Goal: Task Accomplishment & Management: Use online tool/utility

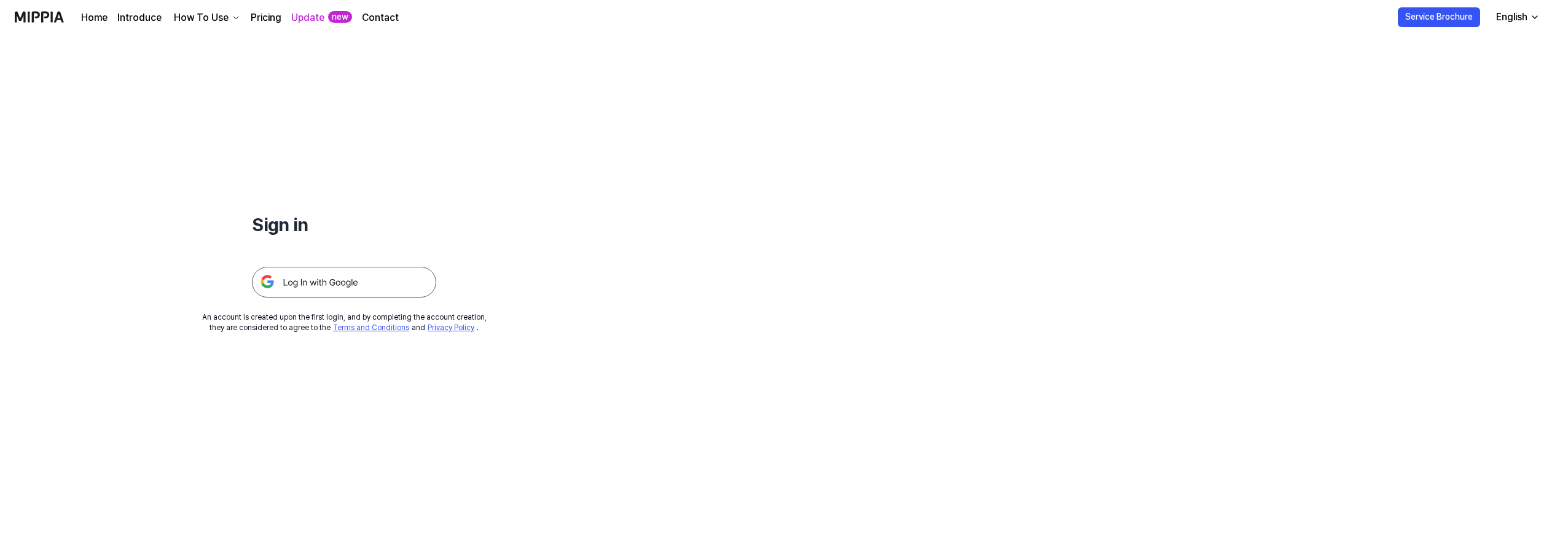
click at [310, 287] on img at bounding box center [344, 282] width 184 height 31
click at [323, 277] on img at bounding box center [344, 282] width 184 height 31
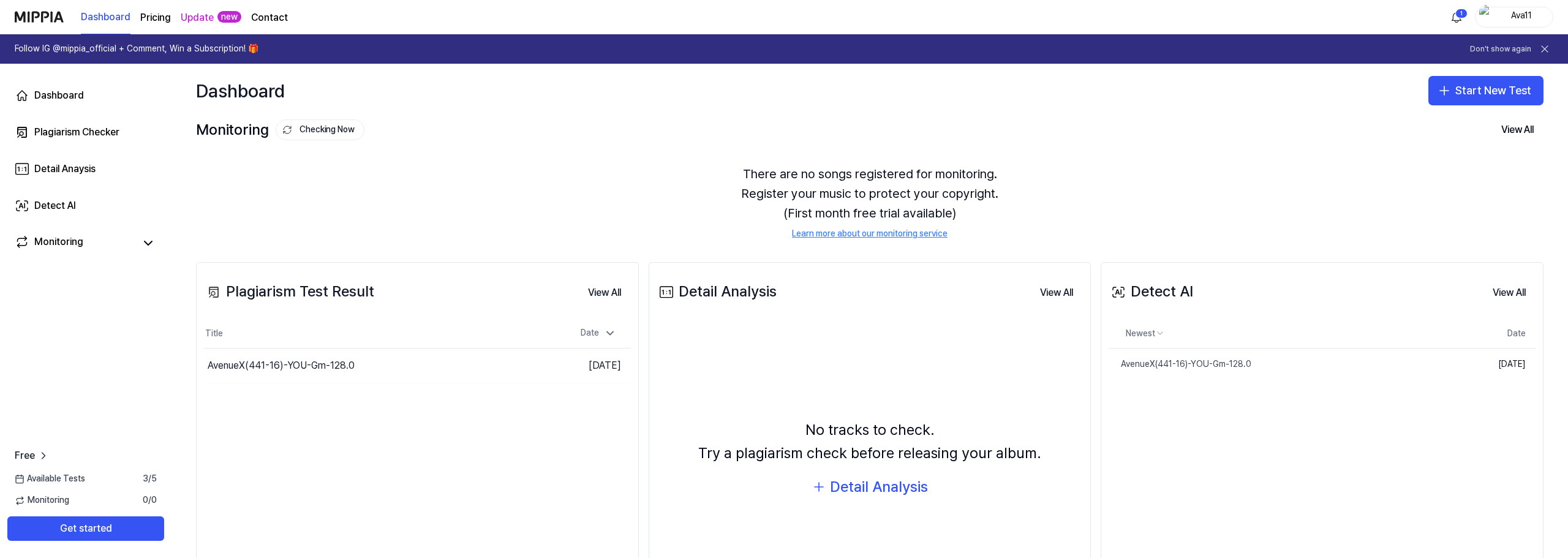
click at [1367, 211] on div "There are no songs registered for monitoring. Register your music to protect yo…" at bounding box center [870, 202] width 1348 height 105
click at [1445, 89] on icon "button" at bounding box center [1445, 91] width 0 height 9
click at [1450, 123] on div "Plagiarism test" at bounding box center [1453, 124] width 57 height 12
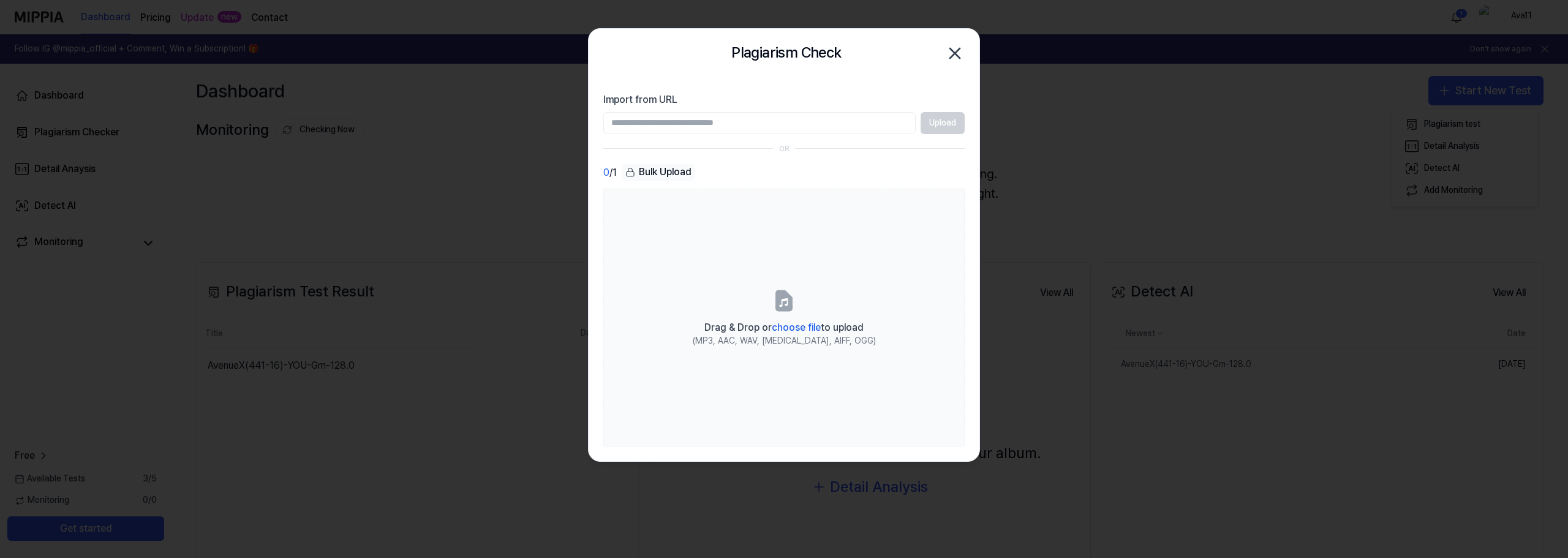
click at [783, 128] on input "Import from URL" at bounding box center [759, 123] width 313 height 22
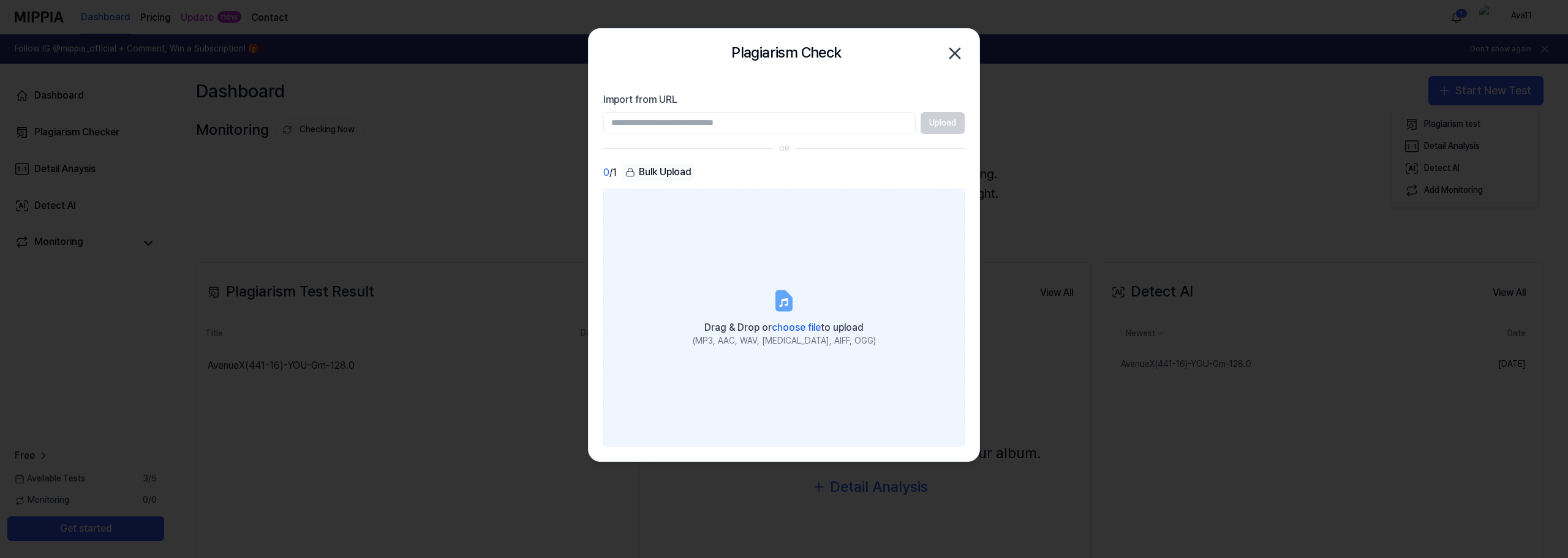
click at [798, 328] on span "choose file" at bounding box center [797, 327] width 49 height 11
click at [0, 0] on input "Drag & Drop or choose file to upload (MP3, AAC, WAV, [MEDICAL_DATA], AIFF, OGG)" at bounding box center [0, 0] width 0 height 0
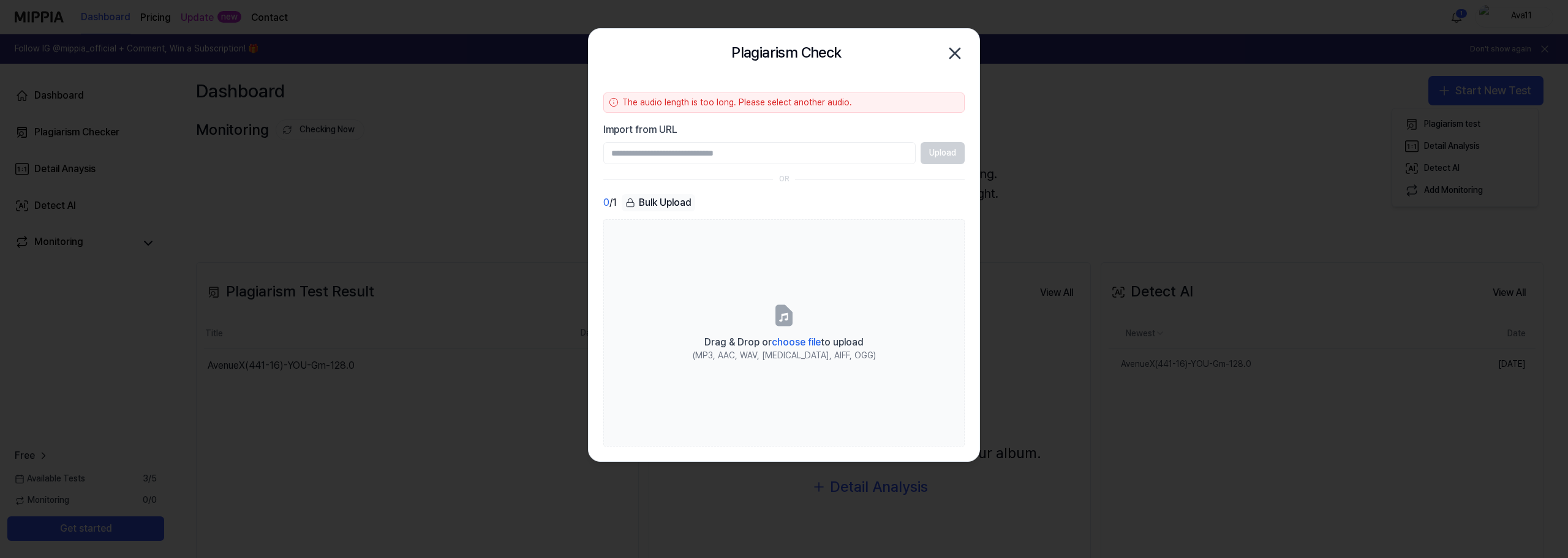
click at [609, 102] on icon at bounding box center [614, 103] width 10 height 10
click at [613, 103] on icon at bounding box center [614, 103] width 10 height 10
click at [956, 53] on icon "button" at bounding box center [955, 53] width 10 height 10
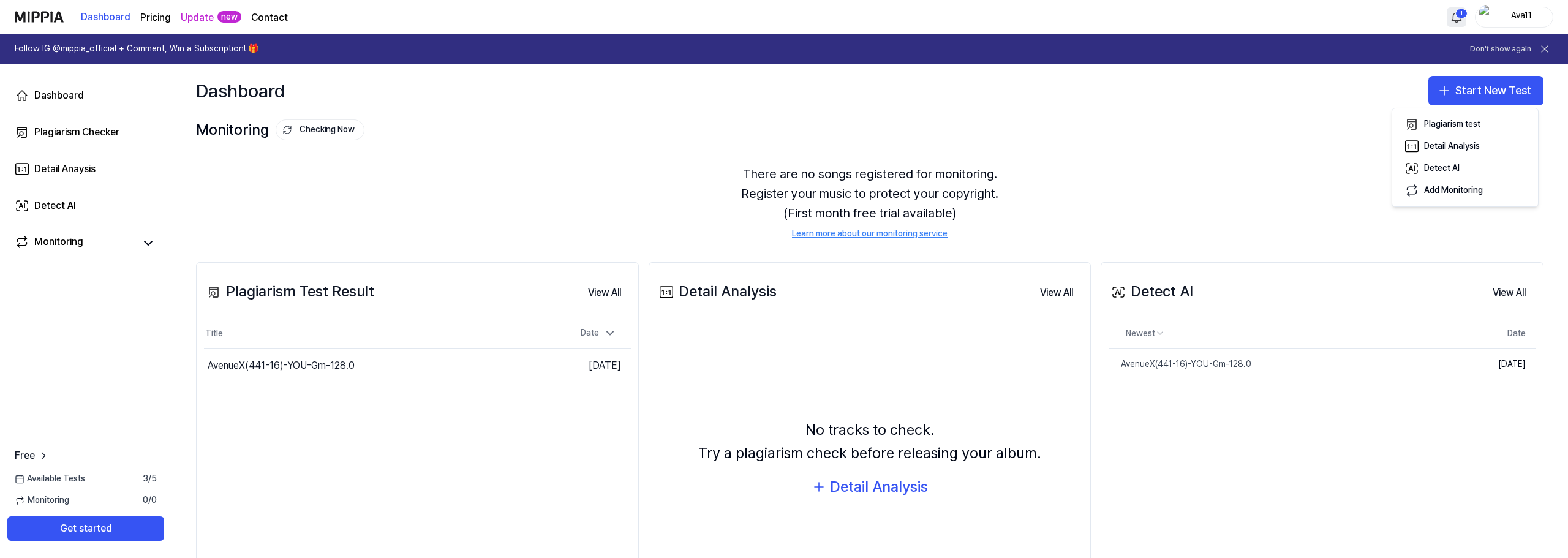
click at [1459, 14] on html "Dashboard Pricing Update new Contact 1 Ava11 Follow IG @mippia_official + Comme…" at bounding box center [784, 279] width 1568 height 558
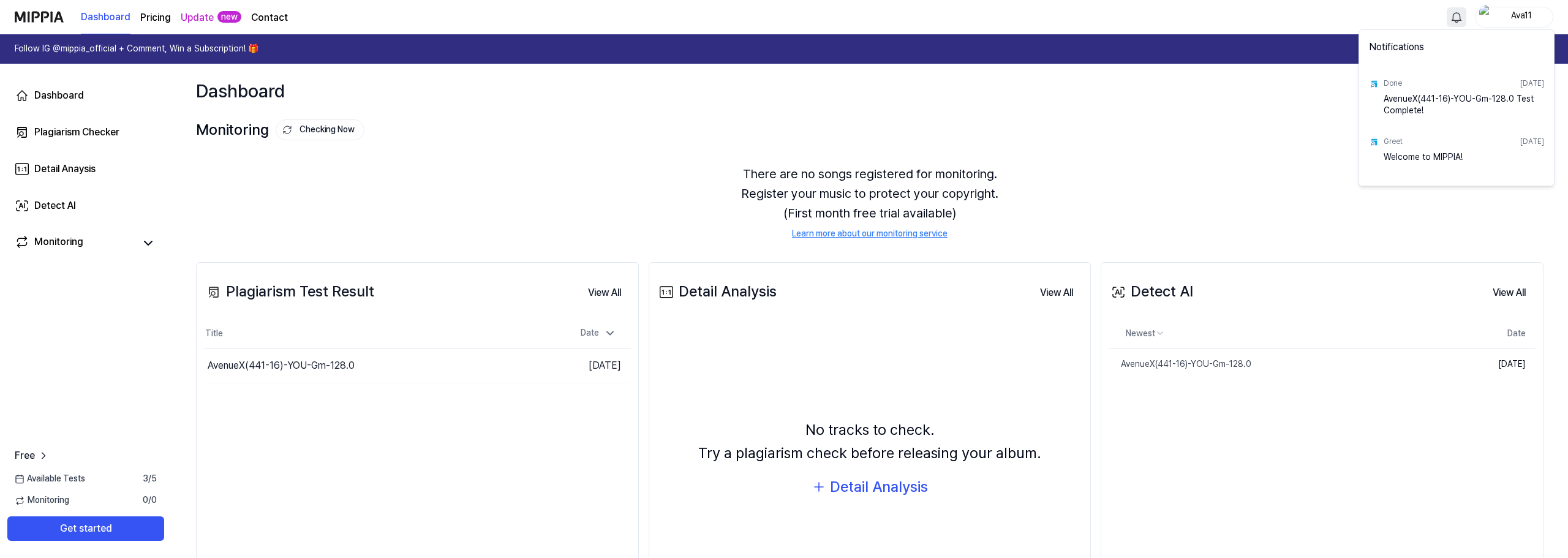
click at [160, 245] on html "Dashboard Pricing Update new Contact Ava11 Follow IG @mippia_official + Comment…" at bounding box center [784, 279] width 1568 height 558
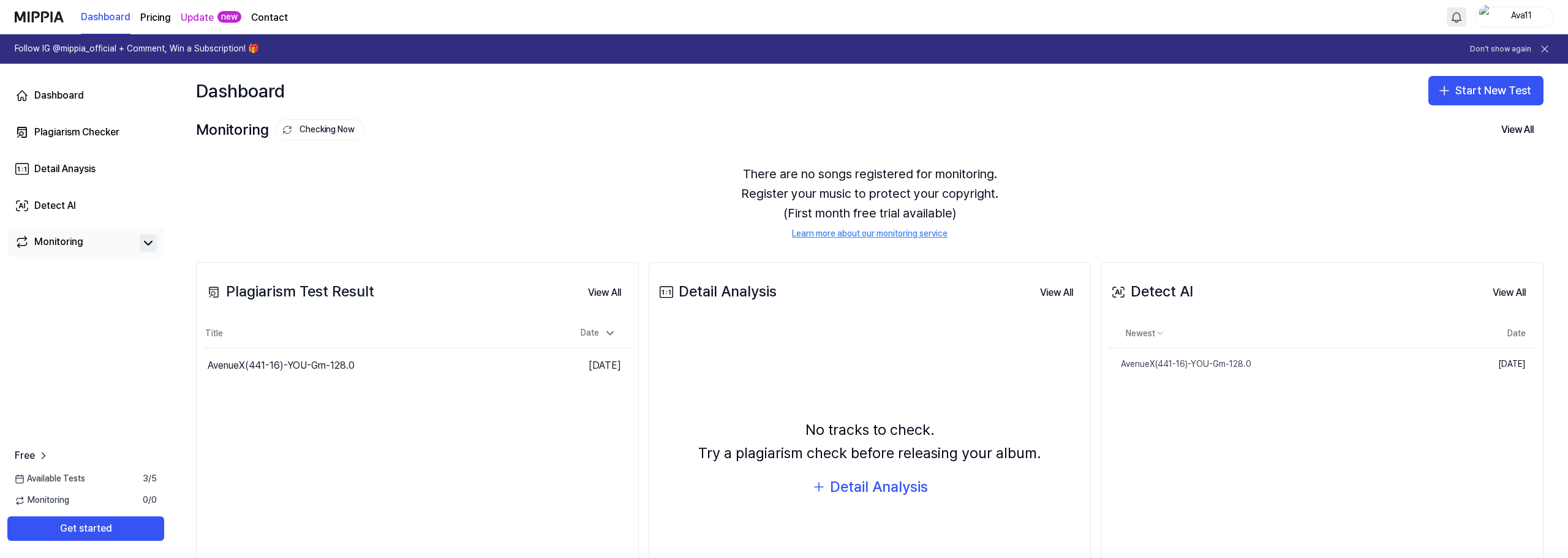
click at [151, 242] on icon at bounding box center [148, 243] width 14 height 14
click at [150, 245] on icon at bounding box center [148, 243] width 14 height 14
click at [59, 205] on div "Detect AI" at bounding box center [55, 205] width 42 height 14
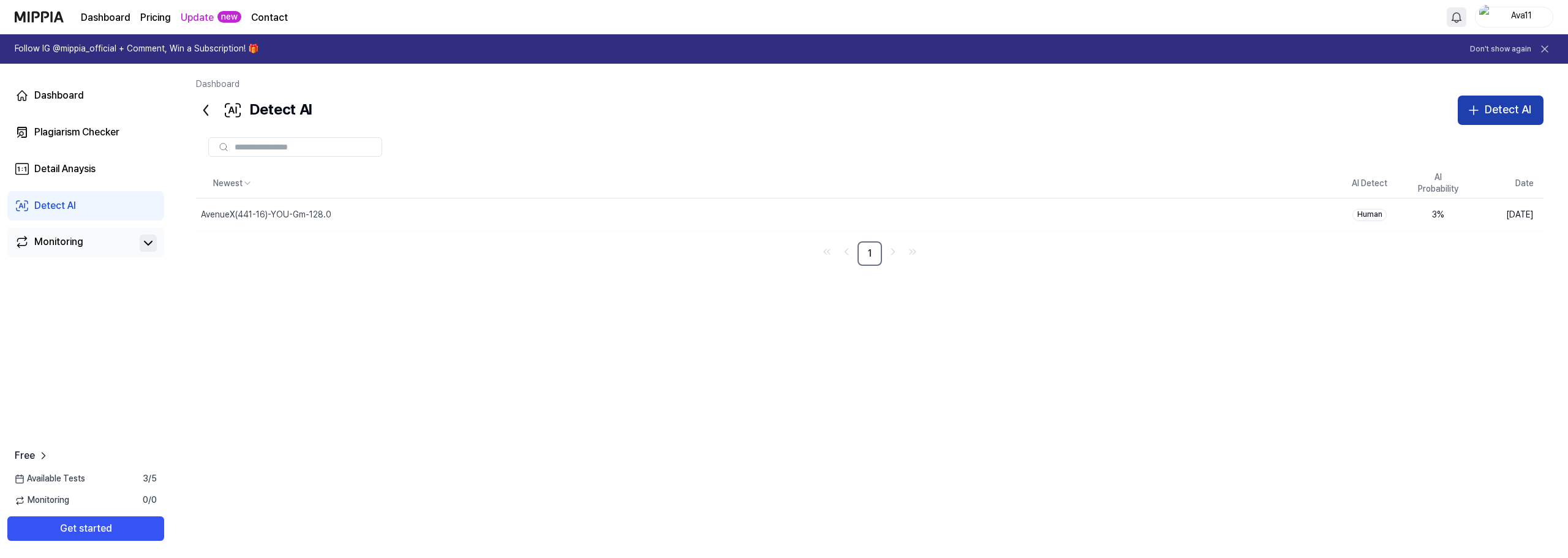
click at [1481, 106] on icon "button" at bounding box center [1474, 110] width 14 height 14
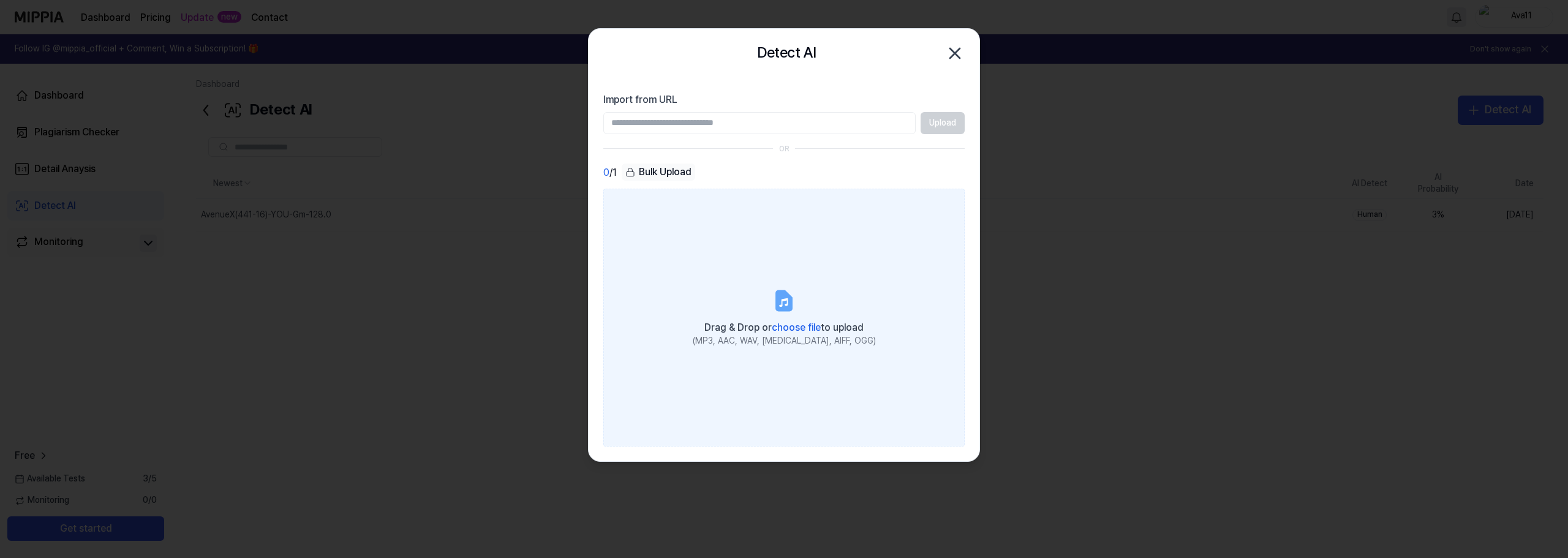
click at [793, 324] on span "choose file" at bounding box center [797, 327] width 49 height 11
click at [0, 0] on input "Drag & Drop or choose file to upload (MP3, AAC, WAV, [MEDICAL_DATA], AIFF, OGG)" at bounding box center [0, 0] width 0 height 0
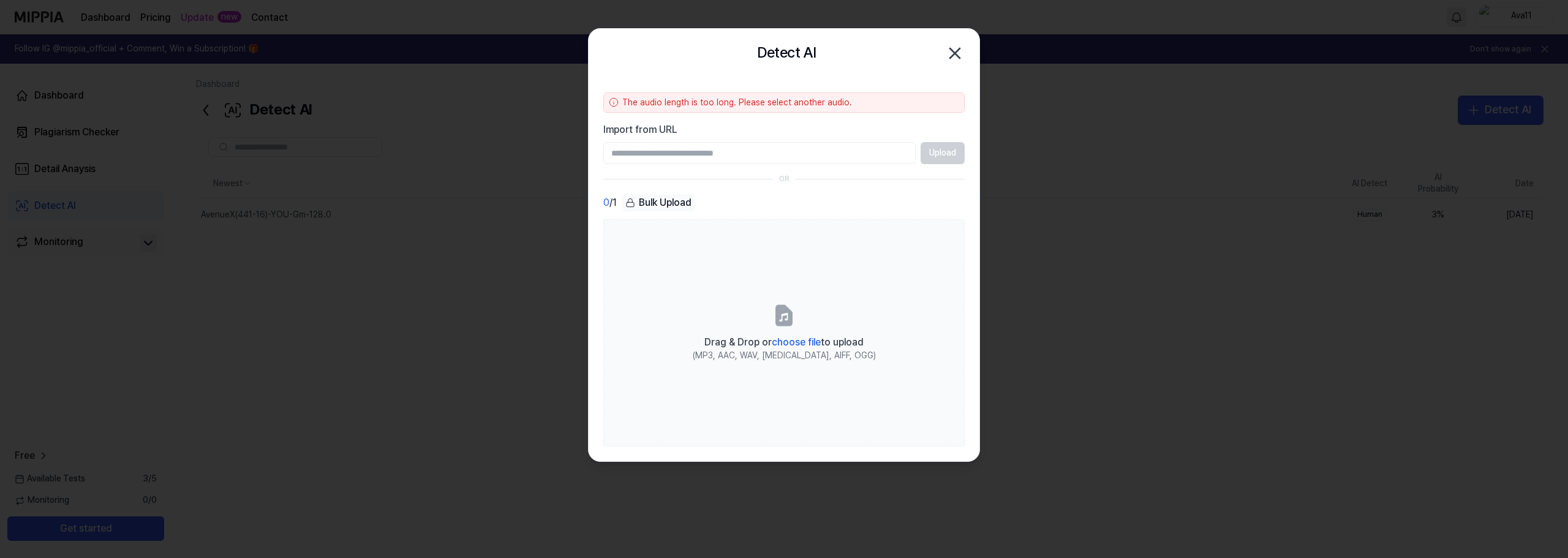
click at [955, 50] on icon "button" at bounding box center [955, 53] width 20 height 20
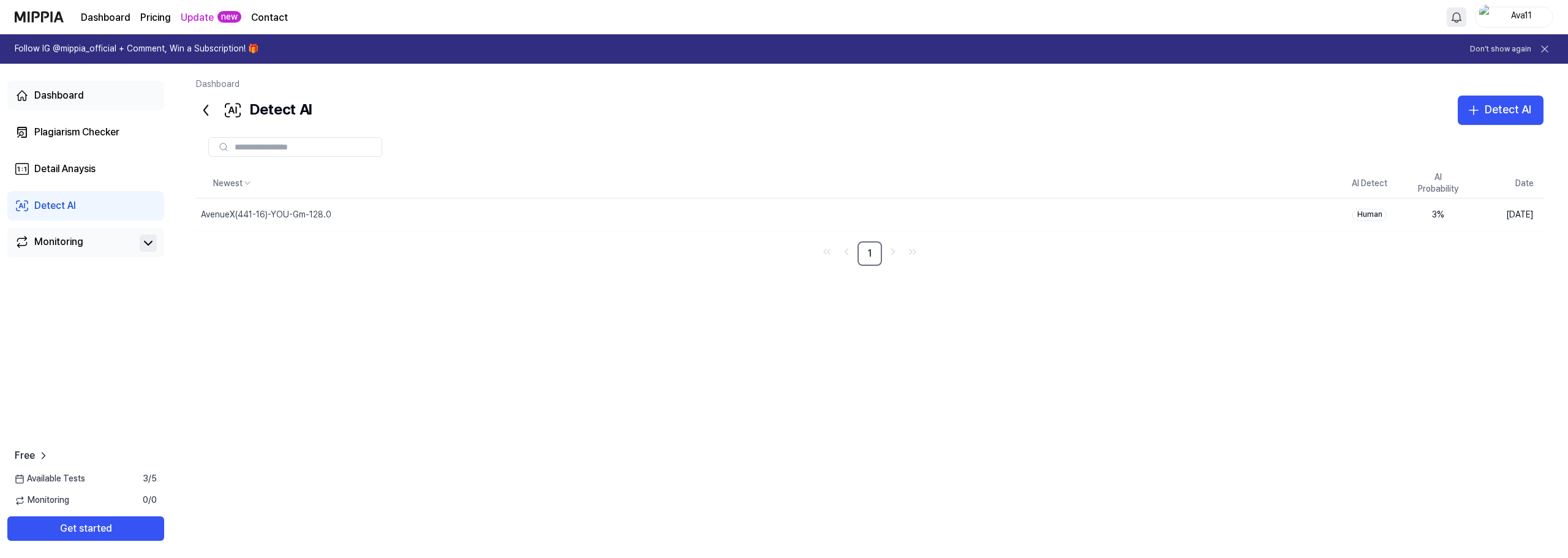
click at [63, 93] on div "Dashboard" at bounding box center [59, 95] width 50 height 14
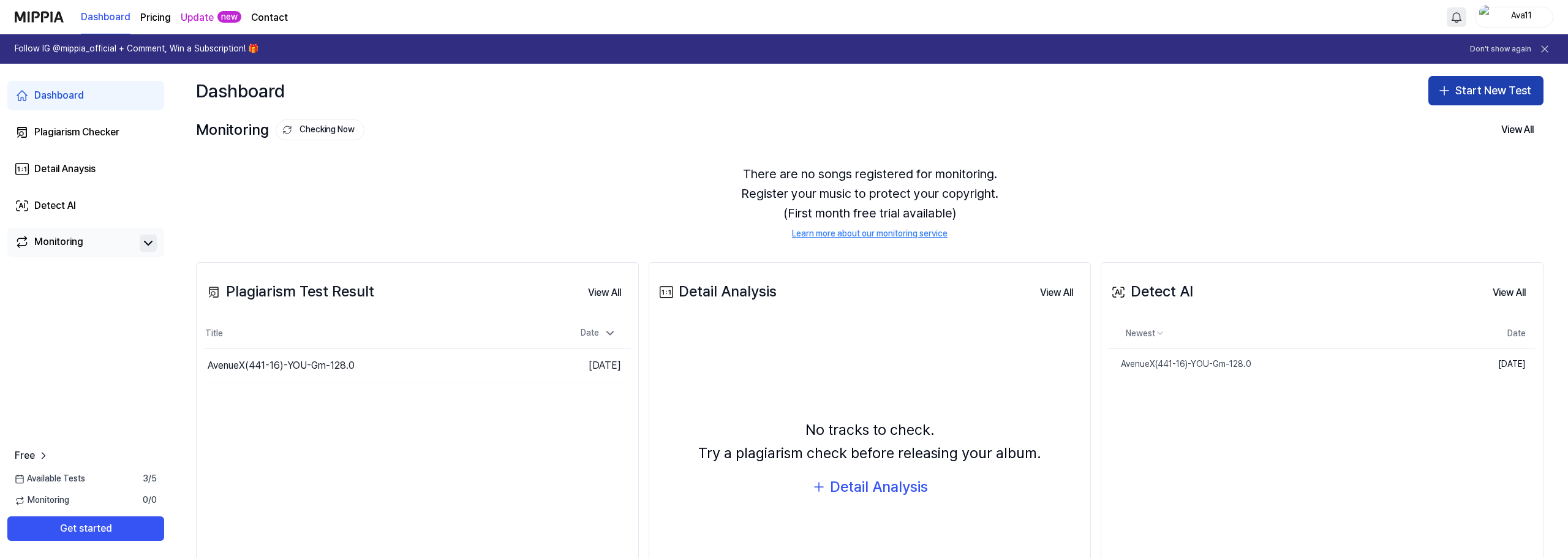
click at [1444, 87] on icon "button" at bounding box center [1444, 90] width 14 height 14
click at [1452, 87] on button "Start New Test" at bounding box center [1486, 91] width 115 height 30
click at [1445, 92] on icon "button" at bounding box center [1445, 91] width 0 height 9
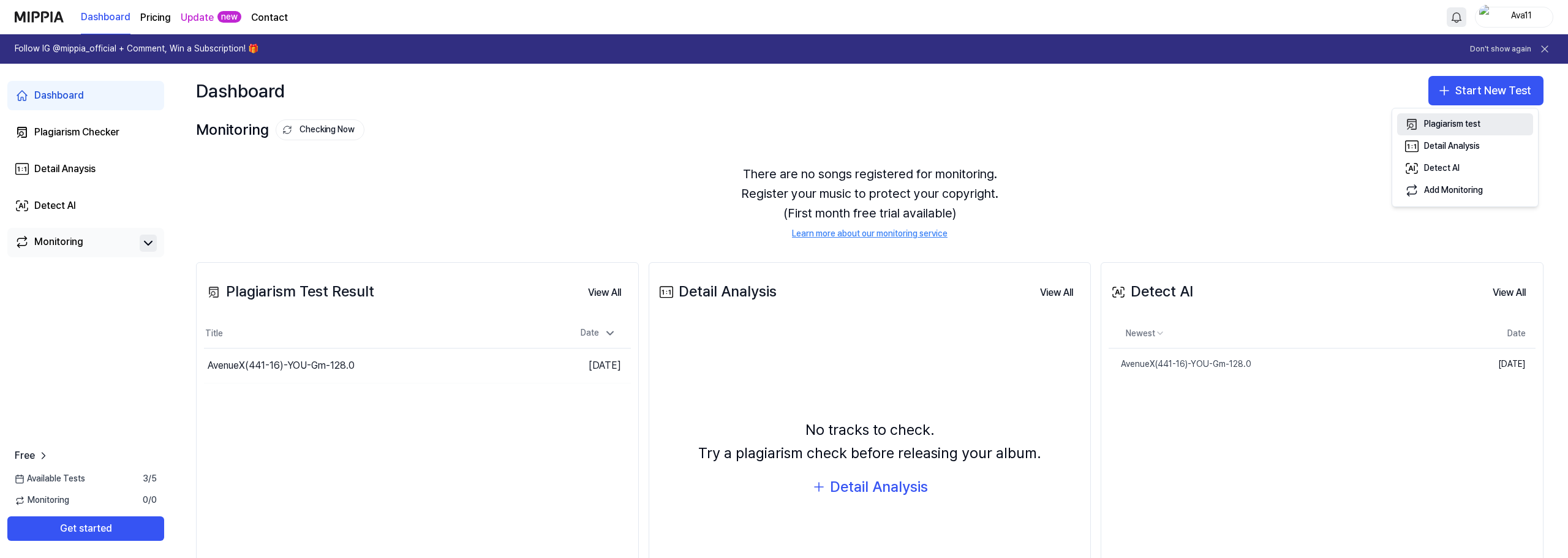
click at [1445, 127] on div "Plagiarism test" at bounding box center [1453, 124] width 57 height 12
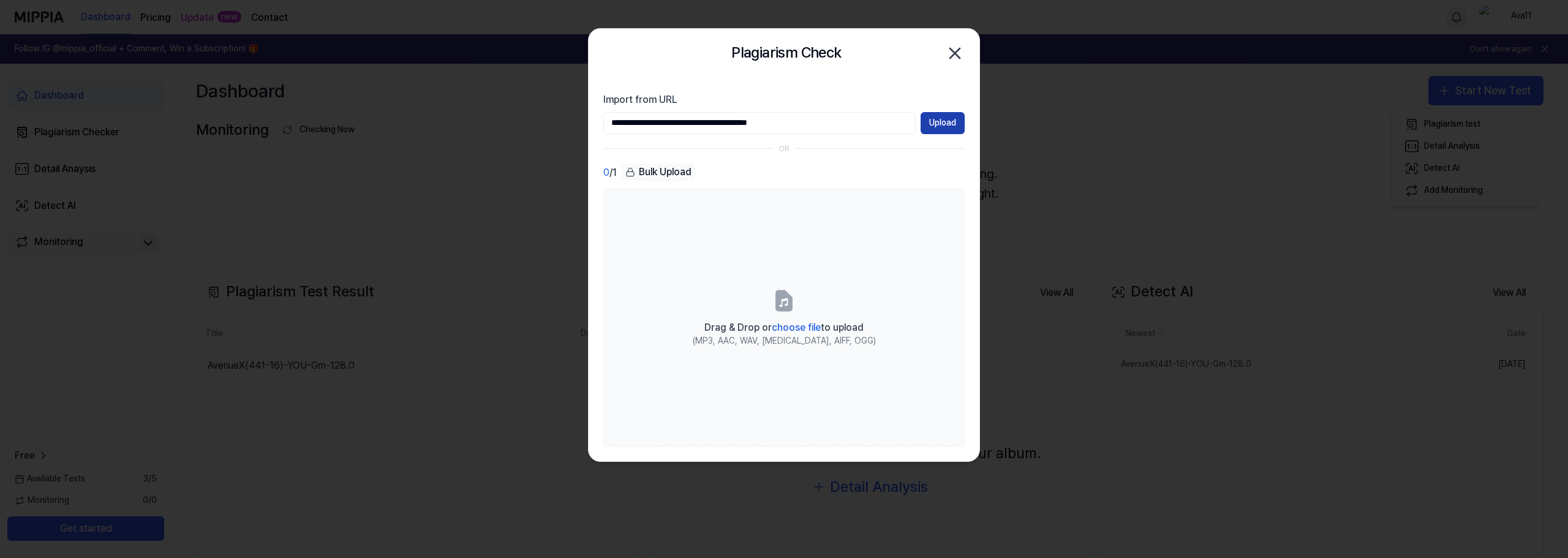
type input "**********"
click at [946, 123] on button "Upload" at bounding box center [943, 123] width 44 height 22
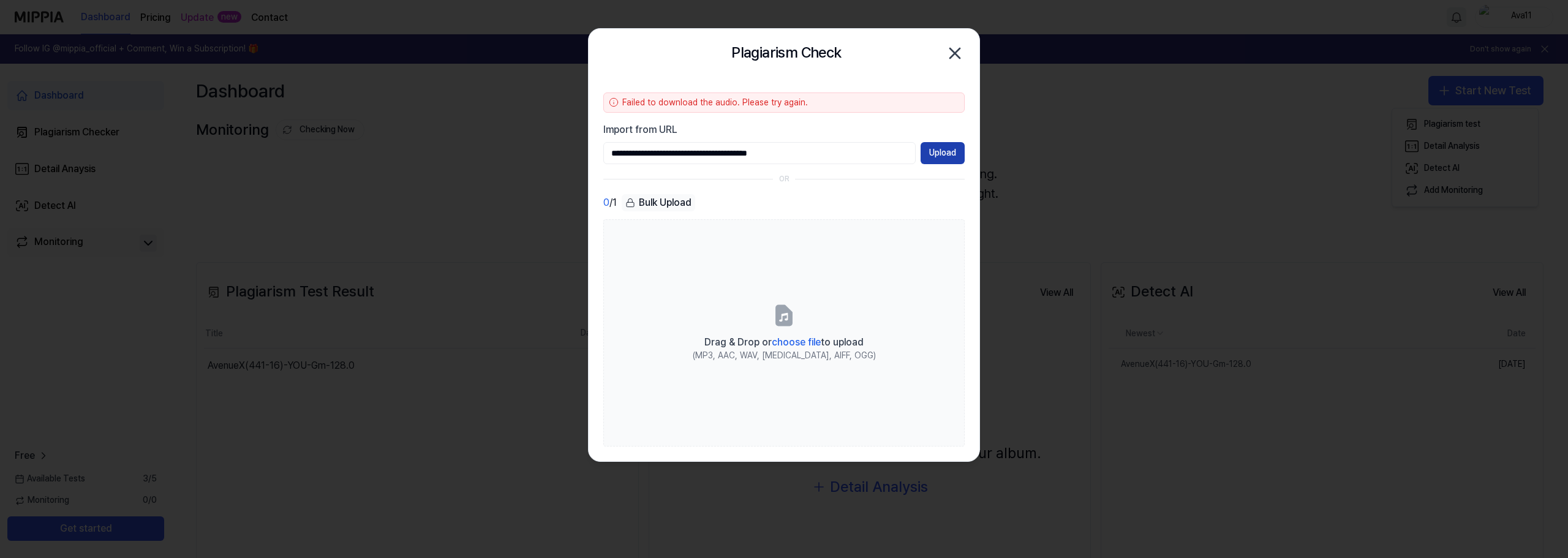
type input "**********"
click at [955, 146] on button "Upload" at bounding box center [943, 153] width 44 height 22
click at [636, 204] on div "Bulk Upload" at bounding box center [658, 203] width 74 height 17
click at [954, 57] on icon "button" at bounding box center [955, 53] width 20 height 20
